Goal: Check status

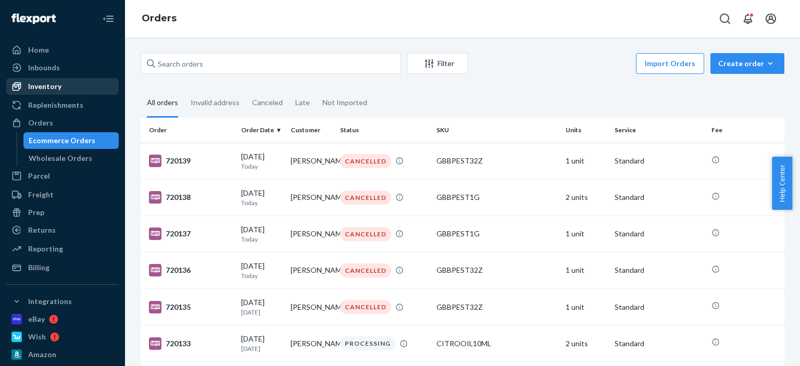
click at [61, 81] on div "Inventory" at bounding box center [62, 86] width 110 height 15
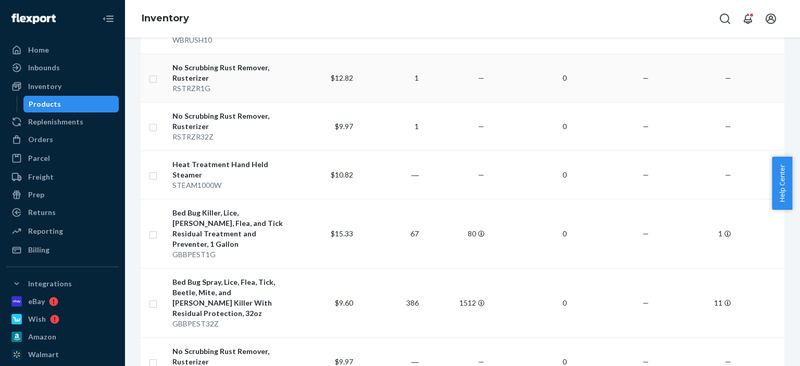
scroll to position [729, 0]
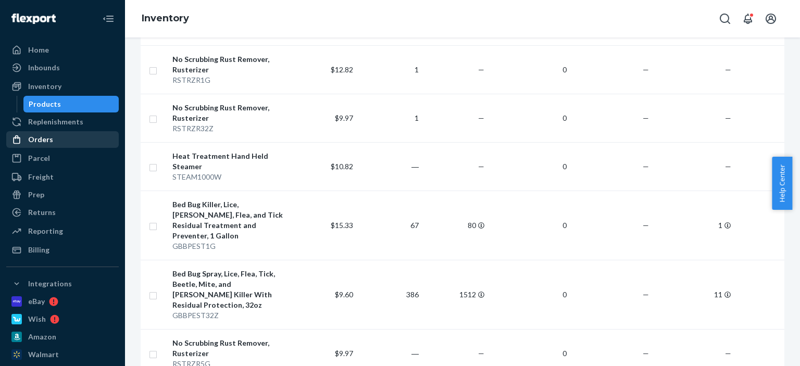
click at [32, 138] on div "Orders" at bounding box center [40, 139] width 25 height 10
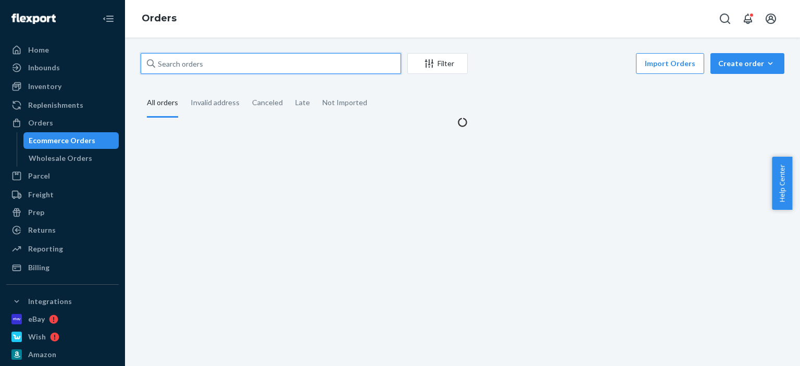
click at [210, 69] on input "text" at bounding box center [271, 63] width 260 height 21
paste input "[PERSON_NAME]"
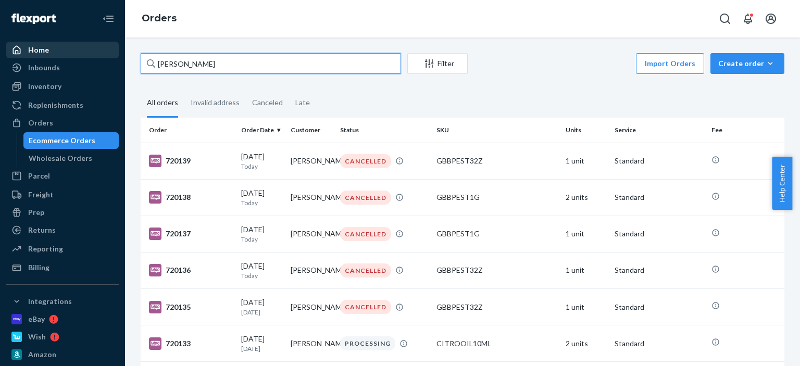
drag, startPoint x: 219, startPoint y: 63, endPoint x: 94, endPoint y: 43, distance: 126.1
click at [94, 43] on div "Home Inbounds Shipping Plans Problems Inventory Products Replenishments Orders …" at bounding box center [400, 183] width 800 height 366
paste input "RKCLD7RFEL"
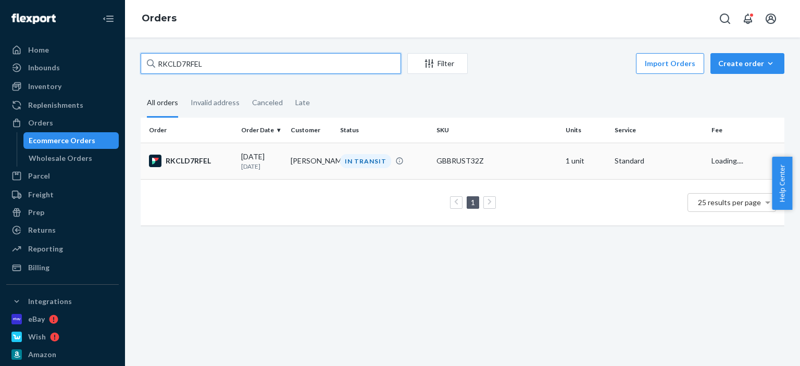
type input "RKCLD7RFEL"
click at [356, 165] on div "IN TRANSIT" at bounding box center [365, 161] width 51 height 14
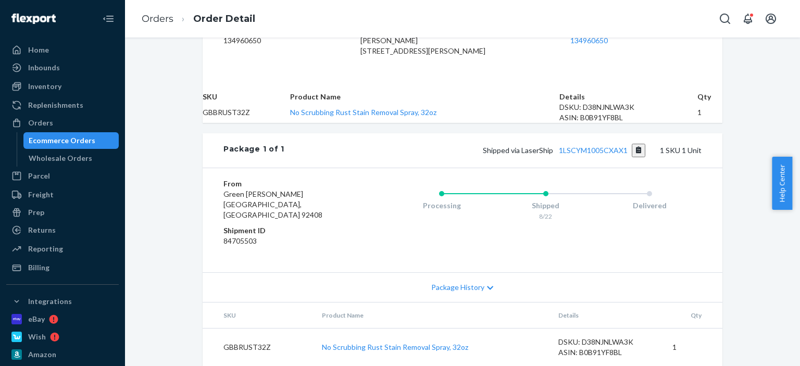
scroll to position [313, 0]
click at [632, 157] on button "Copy tracking number" at bounding box center [639, 151] width 14 height 14
